Goal: Transaction & Acquisition: Purchase product/service

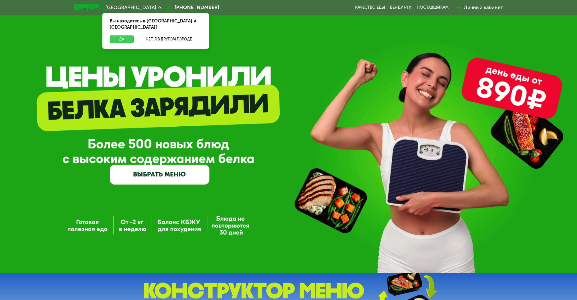
click at [123, 35] on button "Да" at bounding box center [122, 38] width 24 height 7
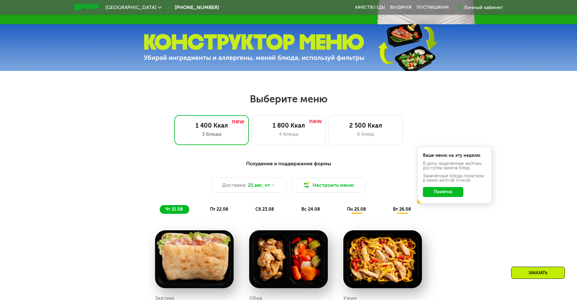
scroll to position [249, 0]
click at [315, 137] on div "4 блюда" at bounding box center [289, 133] width 62 height 7
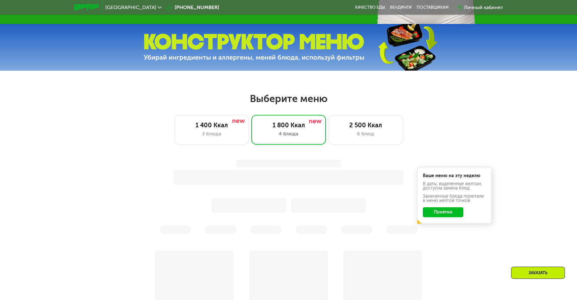
click at [437, 213] on div "Ваше меню на эту неделю В даты, выделенные желтым, доступна замена блюд. Заменё…" at bounding box center [288, 197] width 375 height 82
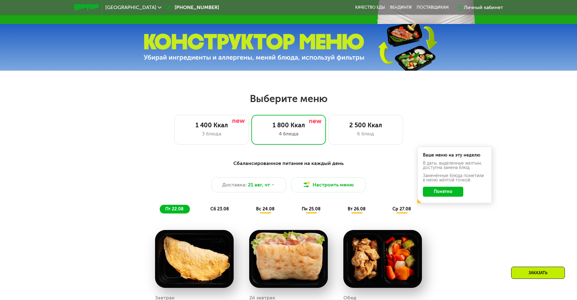
click at [439, 193] on button "Понятно" at bounding box center [443, 191] width 40 height 10
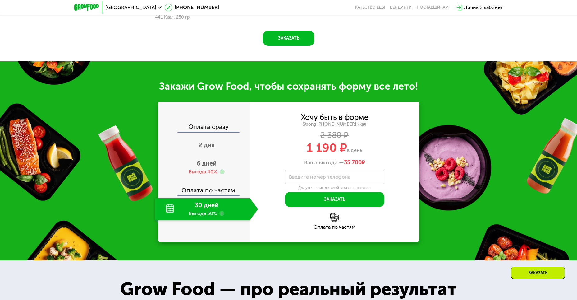
scroll to position [653, 0]
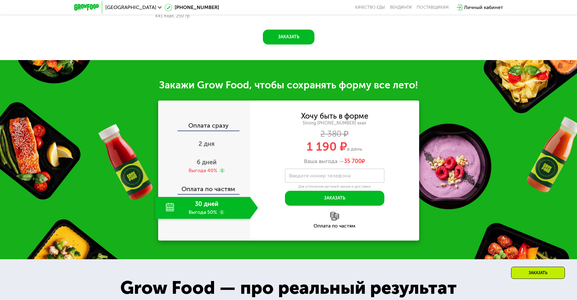
click at [225, 190] on div "Оплата по частям" at bounding box center [204, 186] width 91 height 14
click at [222, 208] on div "30 дней Выгода 50%" at bounding box center [202, 208] width 95 height 22
click at [222, 173] on use at bounding box center [222, 170] width 5 height 5
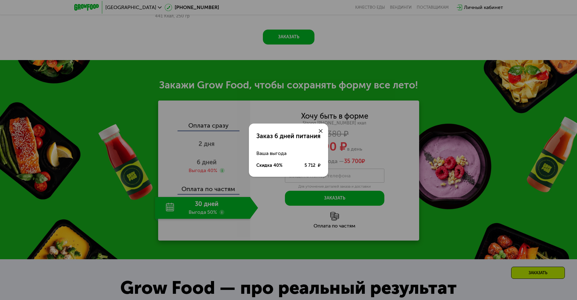
click at [263, 185] on div "Заказ 6 дней питания Ваша выгода Скидка 40% 5 712 ₽" at bounding box center [288, 150] width 577 height 300
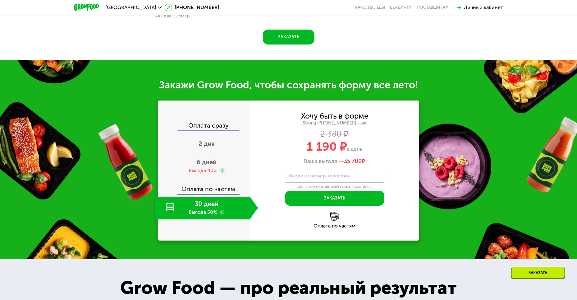
click at [212, 129] on div "Оплата сразу" at bounding box center [204, 126] width 91 height 8
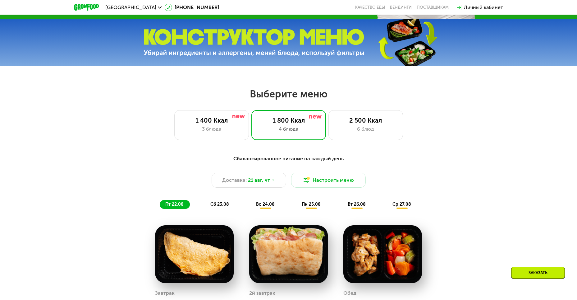
scroll to position [218, 0]
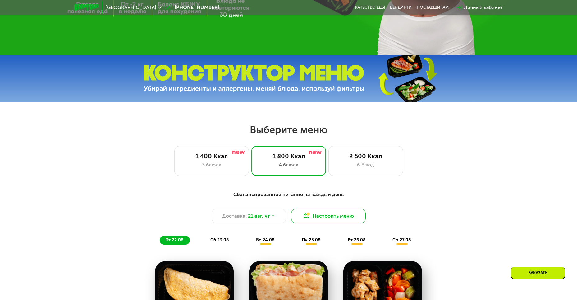
click at [338, 218] on button "Настроить меню" at bounding box center [328, 215] width 75 height 15
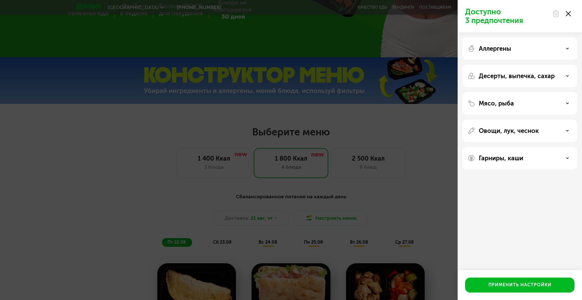
click at [558, 119] on div "Мясо, рыба" at bounding box center [519, 130] width 114 height 22
click at [566, 103] on div "Мясо, рыба" at bounding box center [519, 102] width 104 height 7
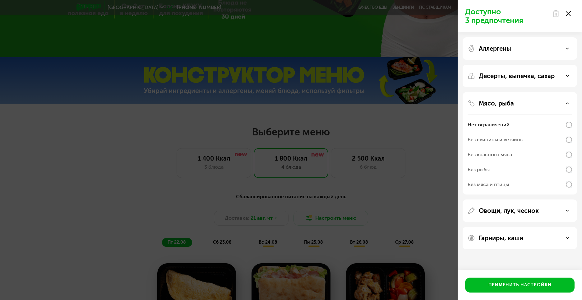
click at [566, 103] on icon at bounding box center [567, 103] width 3 height 3
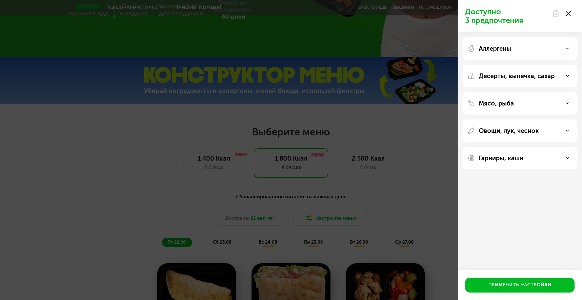
drag, startPoint x: 424, startPoint y: 189, endPoint x: 429, endPoint y: 188, distance: 5.3
click at [424, 189] on div "Доступно 3 предпочтения Аллергены Десерты, выпечка, сахар Мясо, рыба Овощи, лук…" at bounding box center [291, 150] width 582 height 300
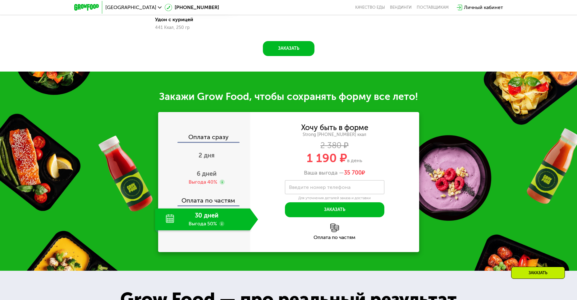
scroll to position [653, 0]
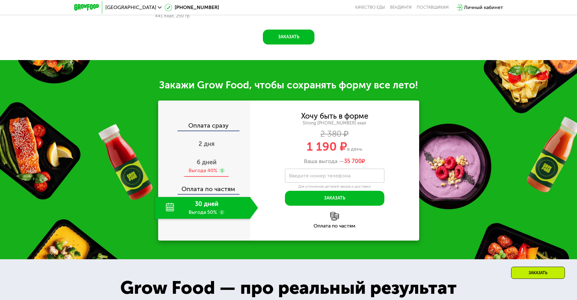
click at [213, 168] on div "6 дней Выгода 40%" at bounding box center [206, 166] width 103 height 22
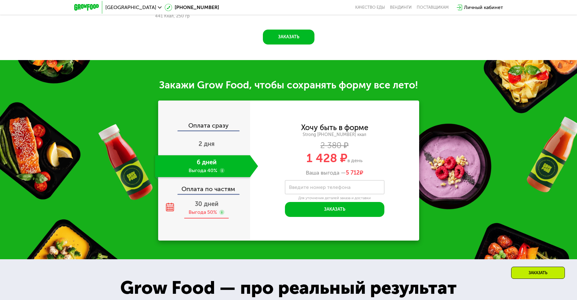
click at [216, 204] on span "30 дней" at bounding box center [207, 203] width 24 height 7
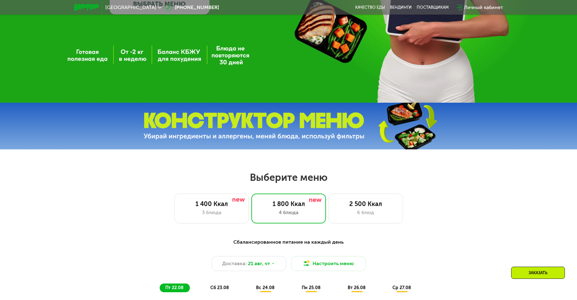
scroll to position [280, 0]
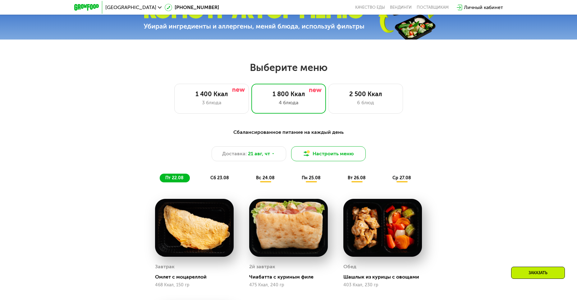
click at [354, 151] on button "Настроить меню" at bounding box center [328, 153] width 75 height 15
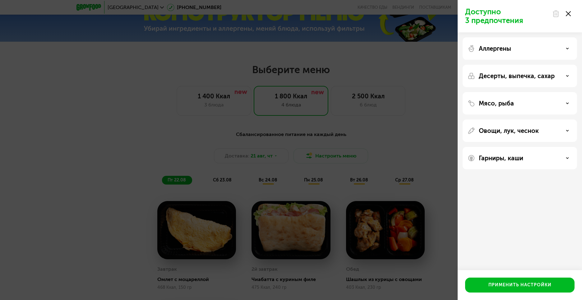
click at [556, 164] on div "Гарниры, каши" at bounding box center [519, 158] width 114 height 22
click at [559, 156] on div "Гарниры, каши" at bounding box center [519, 157] width 104 height 7
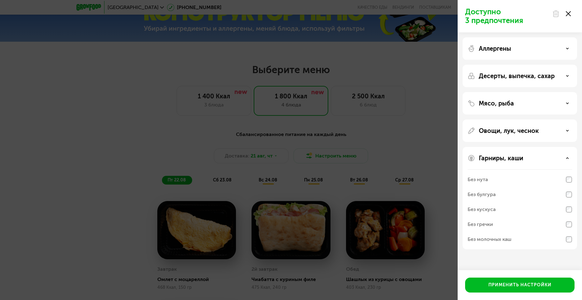
click at [559, 156] on div "Гарниры, каши" at bounding box center [519, 157] width 104 height 7
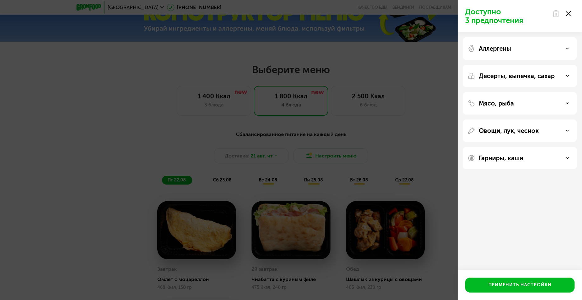
click at [557, 129] on div "Овощи, лук, чеснок" at bounding box center [519, 130] width 104 height 7
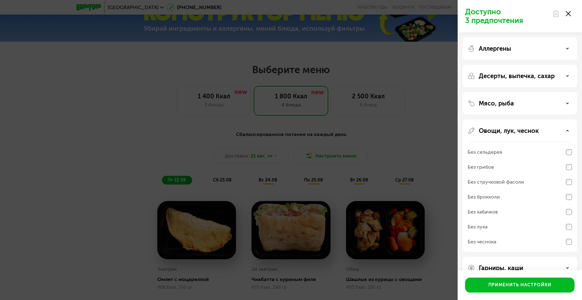
click at [557, 129] on div "Овощи, лук, чеснок" at bounding box center [519, 130] width 104 height 7
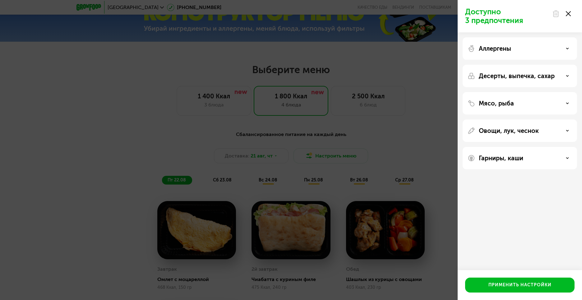
click at [556, 73] on div "Десерты, выпечка, сахар" at bounding box center [519, 75] width 104 height 7
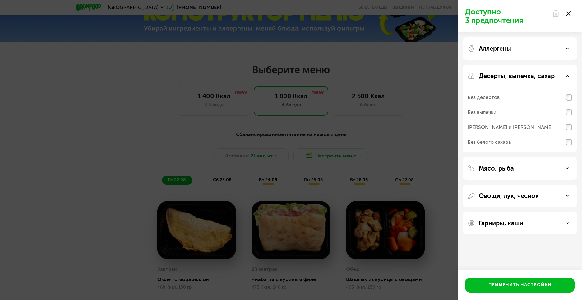
click at [421, 119] on div "Доступно 3 предпочтения Аллергены Десерты, выпечка, сахар Без десертов Без выпе…" at bounding box center [291, 150] width 582 height 300
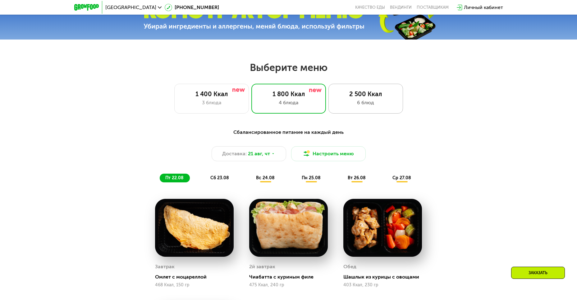
click at [383, 102] on div "6 блюд" at bounding box center [366, 102] width 62 height 7
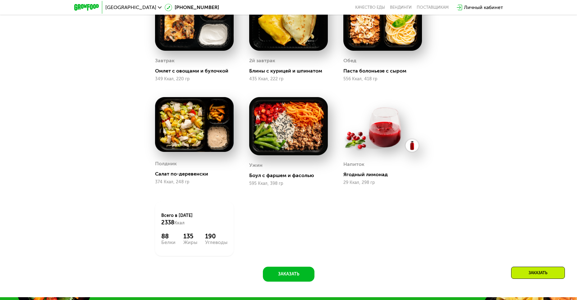
scroll to position [497, 0]
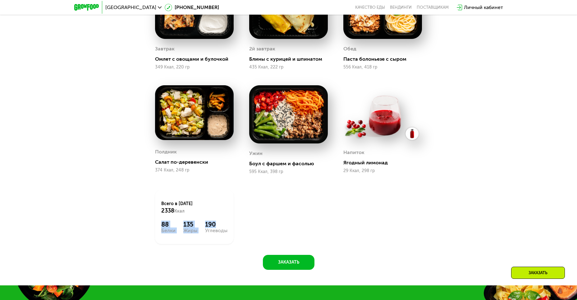
drag, startPoint x: 161, startPoint y: 227, endPoint x: 219, endPoint y: 225, distance: 58.5
click at [219, 225] on div "Всего в [DATE] 2338 Ккал 88 Белки 135 Жиры 190 Углеводы" at bounding box center [194, 217] width 79 height 54
click at [0, 0] on div "Завтрак Омлет с овощами и булочкой 349 Ккал, 220 гр 2й завтрак Блины с курицей …" at bounding box center [0, 0] width 0 height 0
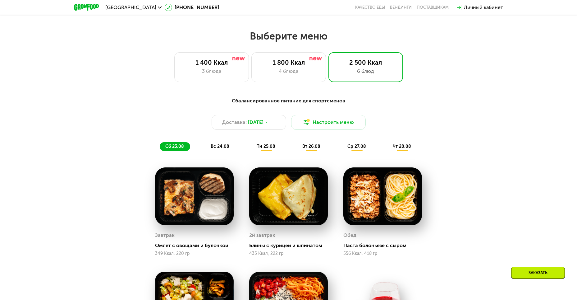
scroll to position [311, 0]
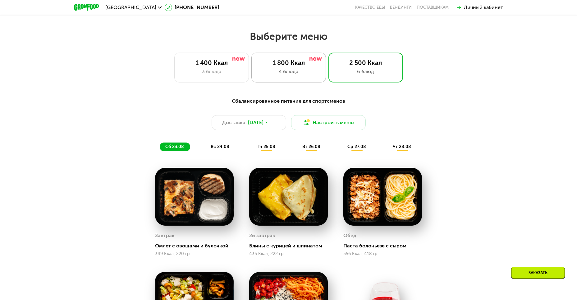
click at [328, 82] on div "1 800 Ккал 4 блюда" at bounding box center [365, 68] width 75 height 30
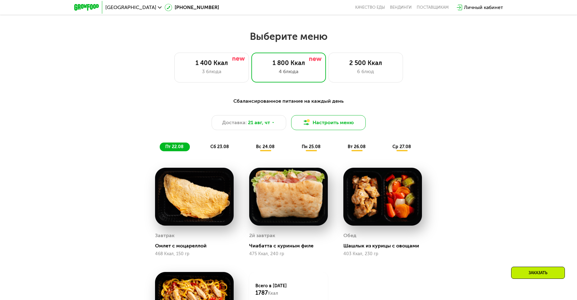
click at [332, 125] on button "Настроить меню" at bounding box center [328, 122] width 75 height 15
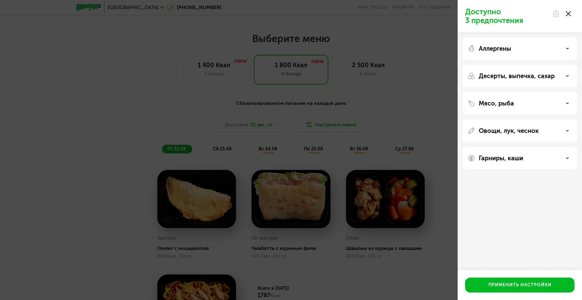
click at [551, 154] on div "Гарниры, каши" at bounding box center [519, 157] width 104 height 7
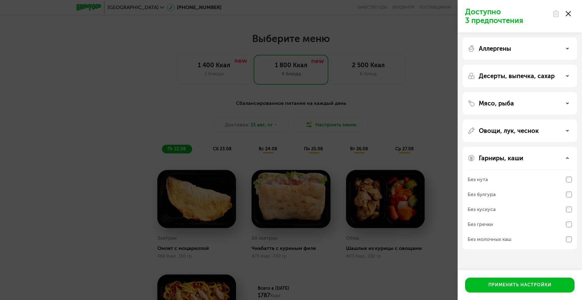
click at [520, 202] on div "Без булгура" at bounding box center [519, 209] width 104 height 15
click at [509, 217] on div "Без кускуса" at bounding box center [519, 224] width 104 height 15
click at [524, 241] on div "Без молочных каш" at bounding box center [519, 238] width 104 height 15
click at [511, 208] on div "Без кускуса" at bounding box center [519, 209] width 104 height 15
click at [512, 195] on div "Без булгура" at bounding box center [519, 194] width 104 height 15
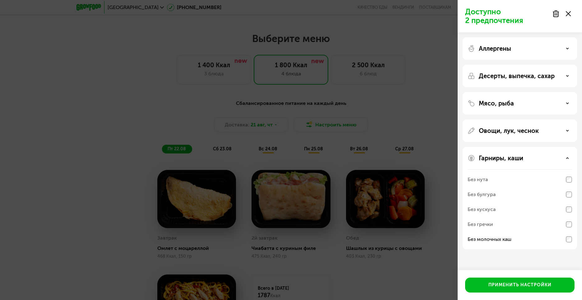
click at [508, 217] on div "Без кускуса" at bounding box center [519, 224] width 104 height 15
click at [508, 206] on div "Без кускуса" at bounding box center [519, 209] width 104 height 15
click at [513, 172] on div "Без нута Без булгура Без кускуса Без гречки Без молочных каш" at bounding box center [519, 209] width 104 height 80
click at [515, 187] on div "Без нута" at bounding box center [519, 194] width 104 height 15
click at [529, 157] on div "Гарниры, каши" at bounding box center [519, 157] width 104 height 7
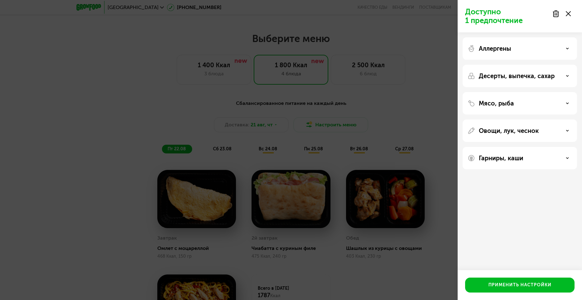
click at [538, 131] on div "Овощи, лук, чеснок" at bounding box center [519, 130] width 104 height 7
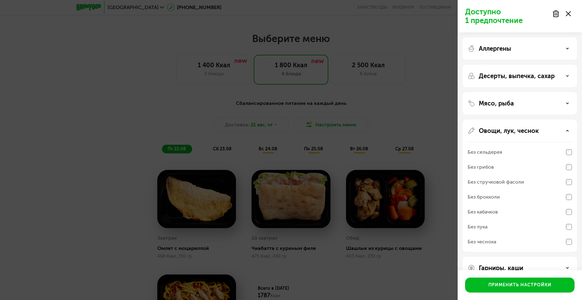
click at [519, 159] on div "Без сельдерея" at bounding box center [519, 166] width 104 height 15
click at [515, 256] on div "Овощи, лук, чеснок Без сельдерея Без грибов Без стручковой фасоли Без брокколи …" at bounding box center [519, 267] width 114 height 22
click at [545, 127] on div "Овощи, лук, чеснок" at bounding box center [519, 130] width 104 height 7
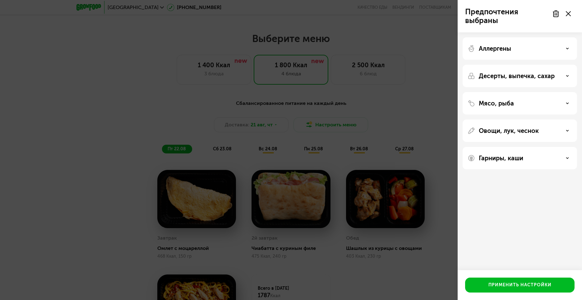
click at [538, 104] on div "Мясо, рыба" at bounding box center [519, 102] width 104 height 7
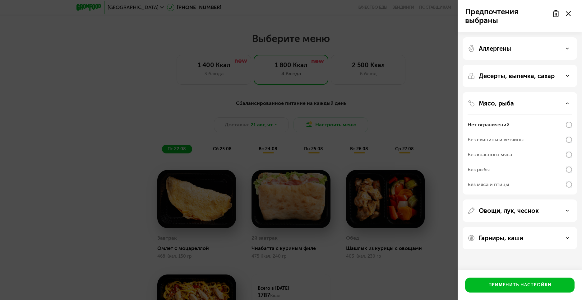
click at [499, 177] on div "Без рыбы" at bounding box center [519, 184] width 104 height 15
drag, startPoint x: 556, startPoint y: 167, endPoint x: 563, endPoint y: 167, distance: 7.8
click at [558, 177] on div "Без рыбы" at bounding box center [519, 184] width 104 height 15
click at [574, 199] on div "Мясо, рыба Нет ограничений Без свинины и ветчины Без красного мяса Без рыбы Без…" at bounding box center [519, 210] width 114 height 22
click at [498, 177] on div "Без рыбы" at bounding box center [519, 184] width 104 height 15
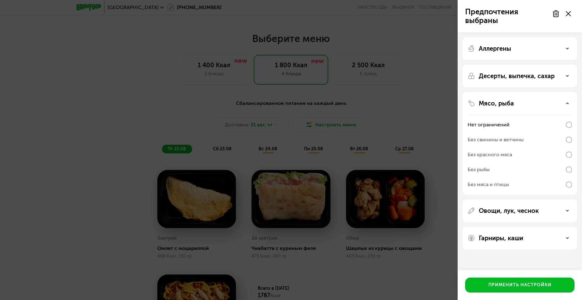
click at [480, 170] on div "Без рыбы" at bounding box center [478, 169] width 22 height 7
click at [481, 169] on div "Без рыбы" at bounding box center [478, 169] width 22 height 7
click at [548, 177] on div "Без рыбы" at bounding box center [519, 184] width 104 height 15
click at [537, 147] on div "Без свинины и ветчины" at bounding box center [519, 154] width 104 height 15
click at [525, 147] on div "Без свинины и ветчины" at bounding box center [519, 154] width 104 height 15
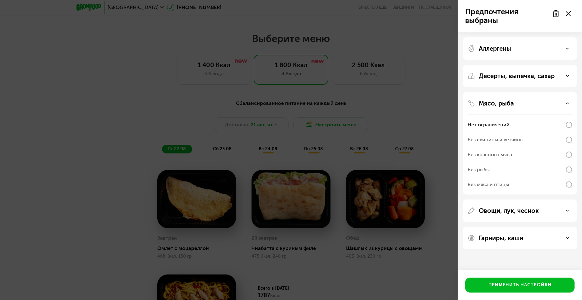
click at [516, 177] on div "Без рыбы" at bounding box center [519, 184] width 104 height 15
click at [514, 181] on div "Без мяса и птицы" at bounding box center [519, 184] width 104 height 15
click at [510, 157] on div "Без красного мяса" at bounding box center [489, 154] width 44 height 7
click at [503, 181] on div "Без мяса и птицы" at bounding box center [487, 184] width 41 height 7
click at [510, 162] on div "Без красного мяса" at bounding box center [519, 169] width 104 height 15
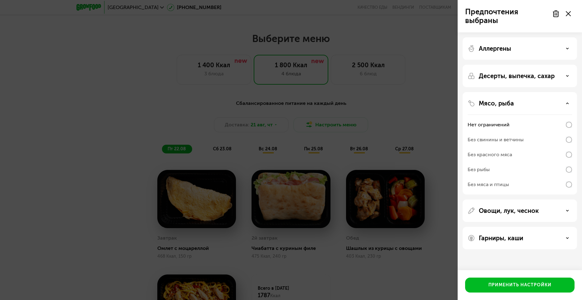
click at [500, 183] on div "Без мяса и птицы" at bounding box center [487, 184] width 41 height 7
click at [496, 143] on div "Без свинины и ветчины" at bounding box center [495, 139] width 56 height 7
click at [497, 177] on div "Без рыбы" at bounding box center [519, 184] width 104 height 15
drag, startPoint x: 490, startPoint y: 189, endPoint x: 505, endPoint y: 190, distance: 14.3
click at [490, 190] on div "Без мяса и птицы" at bounding box center [519, 184] width 104 height 15
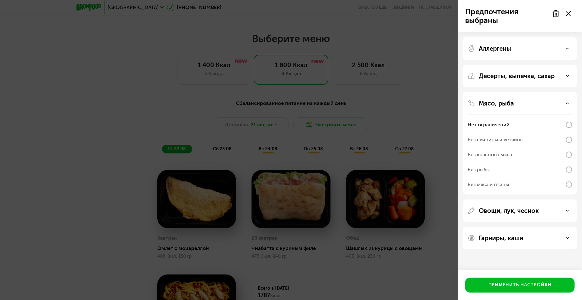
click at [519, 181] on div "Без мяса и птицы" at bounding box center [519, 184] width 104 height 15
drag, startPoint x: 546, startPoint y: 181, endPoint x: 557, endPoint y: 184, distance: 11.5
click at [548, 182] on div "Без мяса и птицы" at bounding box center [519, 184] width 104 height 15
click at [568, 177] on div "Без рыбы" at bounding box center [519, 184] width 104 height 15
click at [567, 177] on div "Без рыбы" at bounding box center [519, 184] width 104 height 15
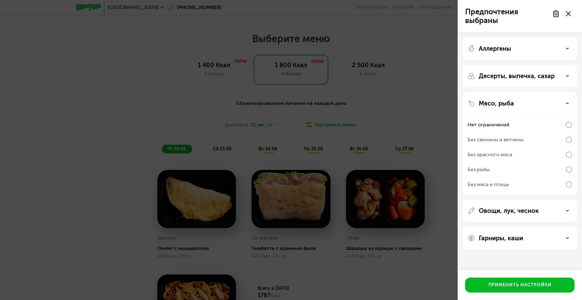
click at [565, 185] on div "Без мяса и птицы" at bounding box center [519, 184] width 104 height 15
click at [489, 177] on div "Без рыбы" at bounding box center [519, 184] width 104 height 15
click at [497, 147] on div "Без свинины и ветчины" at bounding box center [519, 154] width 104 height 15
click at [500, 131] on div "Нет ограничений" at bounding box center [519, 124] width 104 height 15
click at [496, 120] on div "Нет ограничений" at bounding box center [519, 124] width 104 height 15
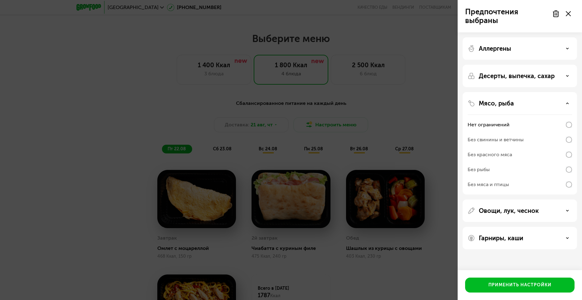
click at [507, 105] on p "Мясо, рыба" at bounding box center [496, 102] width 35 height 7
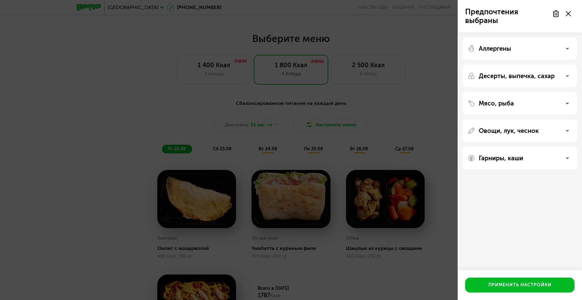
click at [527, 92] on div "Десерты, выпечка, сахар" at bounding box center [519, 103] width 114 height 22
click at [522, 79] on p "Десерты, выпечка, сахар" at bounding box center [517, 75] width 76 height 7
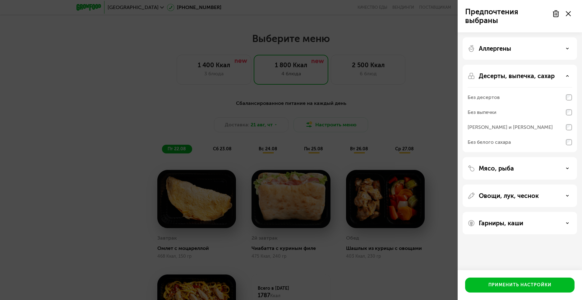
click at [507, 120] on div "Без выпечки" at bounding box center [519, 127] width 104 height 15
click at [505, 135] on div "[PERSON_NAME] и [PERSON_NAME]" at bounding box center [519, 142] width 104 height 15
click at [506, 138] on div "Без белого сахара" at bounding box center [519, 142] width 104 height 15
click at [506, 148] on div "Без белого сахара" at bounding box center [519, 142] width 104 height 15
click at [520, 76] on p "Десерты, выпечка, сахар" at bounding box center [517, 75] width 76 height 7
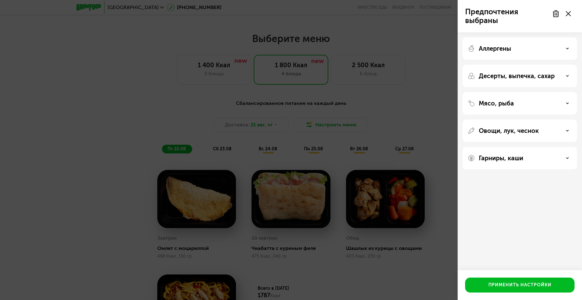
click at [510, 143] on div "Аллергены Десерты, выпечка, сахар Мясо, рыба Овощи, лук, чеснок Гарниры, каши" at bounding box center [519, 103] width 124 height 142
click at [509, 157] on p "Гарниры, каши" at bounding box center [501, 157] width 44 height 7
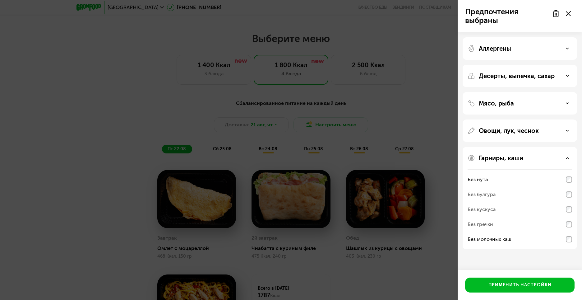
click at [507, 176] on div "Без нута" at bounding box center [519, 179] width 104 height 15
click at [506, 187] on div "Без нута" at bounding box center [519, 194] width 104 height 15
click at [511, 169] on div "Без нута Без булгура Без кускуса Без гречки Без молочных каш" at bounding box center [519, 209] width 104 height 80
drag, startPoint x: 506, startPoint y: 179, endPoint x: 499, endPoint y: 226, distance: 47.8
click at [506, 180] on div "Без нута" at bounding box center [519, 179] width 104 height 15
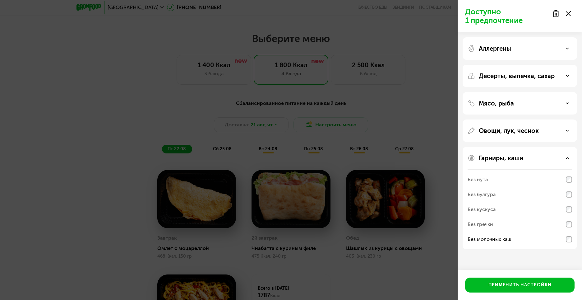
click at [499, 236] on div "Без молочных каш" at bounding box center [489, 238] width 44 height 7
click at [515, 147] on div "Овощи, лук, чеснок" at bounding box center [519, 198] width 114 height 102
click at [514, 132] on p "Овощи, лук, чеснок" at bounding box center [509, 130] width 60 height 7
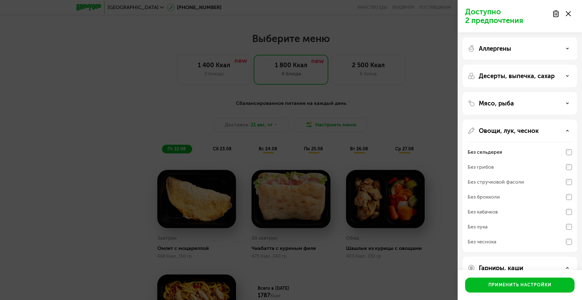
click at [511, 151] on div "Без сельдерея" at bounding box center [519, 151] width 104 height 15
click at [515, 119] on div "Мясо, рыба" at bounding box center [519, 185] width 114 height 132
click at [570, 130] on div "Овощи, лук, чеснок" at bounding box center [519, 130] width 104 height 7
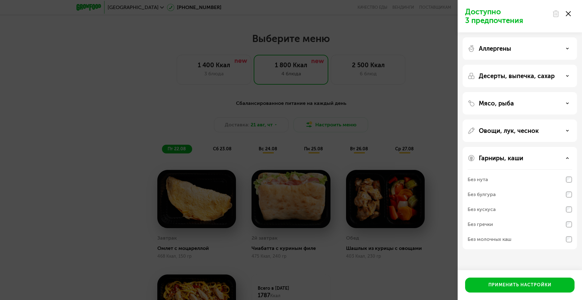
click at [563, 119] on div "Мясо, рыба" at bounding box center [519, 130] width 114 height 22
click at [565, 104] on div "Мясо, рыба" at bounding box center [519, 102] width 104 height 7
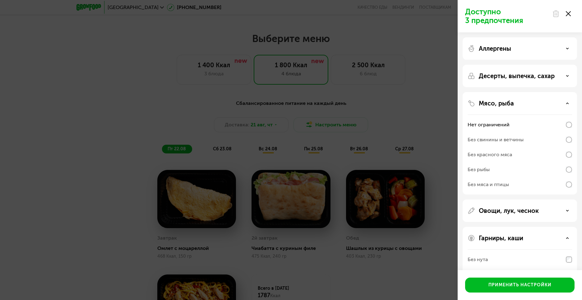
click at [555, 119] on div "Нет ограничений" at bounding box center [519, 124] width 104 height 15
click at [567, 11] on div at bounding box center [561, 13] width 26 height 12
click at [567, 13] on icon at bounding box center [568, 13] width 5 height 5
